Goal: Navigation & Orientation: Find specific page/section

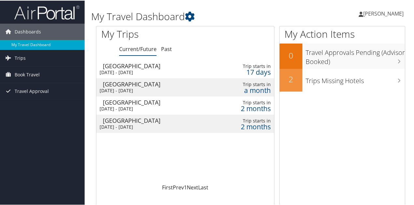
click at [367, 13] on span "[PERSON_NAME]" at bounding box center [383, 12] width 40 height 7
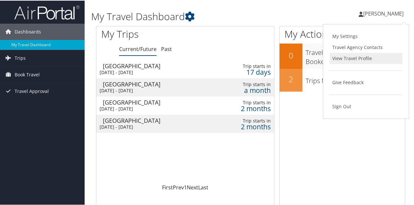
click at [350, 60] on link "View Travel Profile" at bounding box center [366, 57] width 73 height 11
